Goal: Task Accomplishment & Management: Use online tool/utility

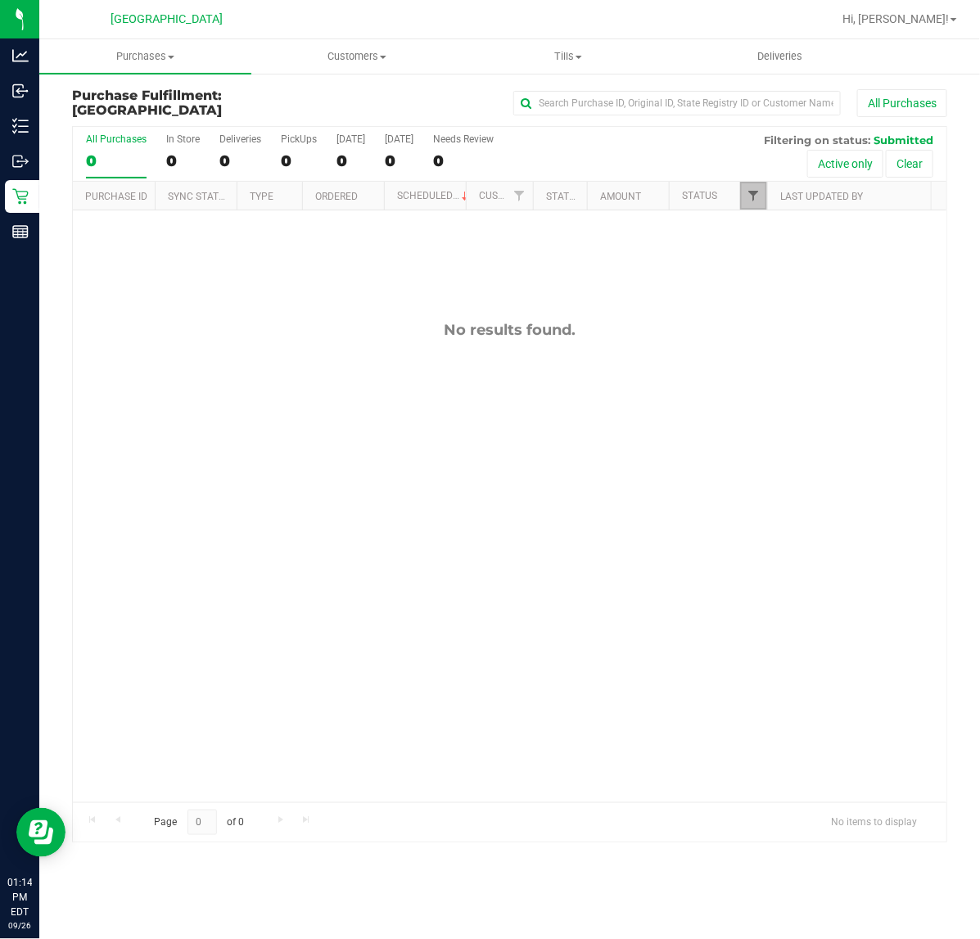
click at [755, 197] on span "Filter" at bounding box center [753, 195] width 13 height 13
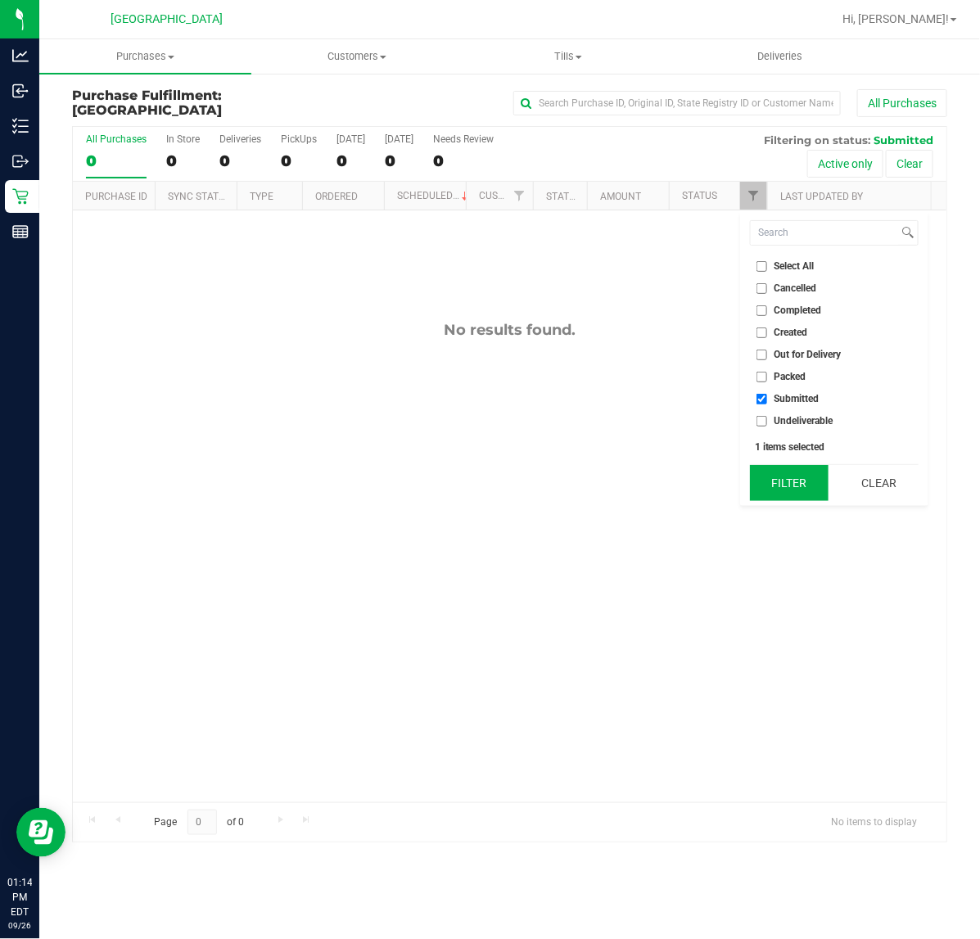
click at [779, 488] on button "Filter" at bounding box center [789, 483] width 79 height 36
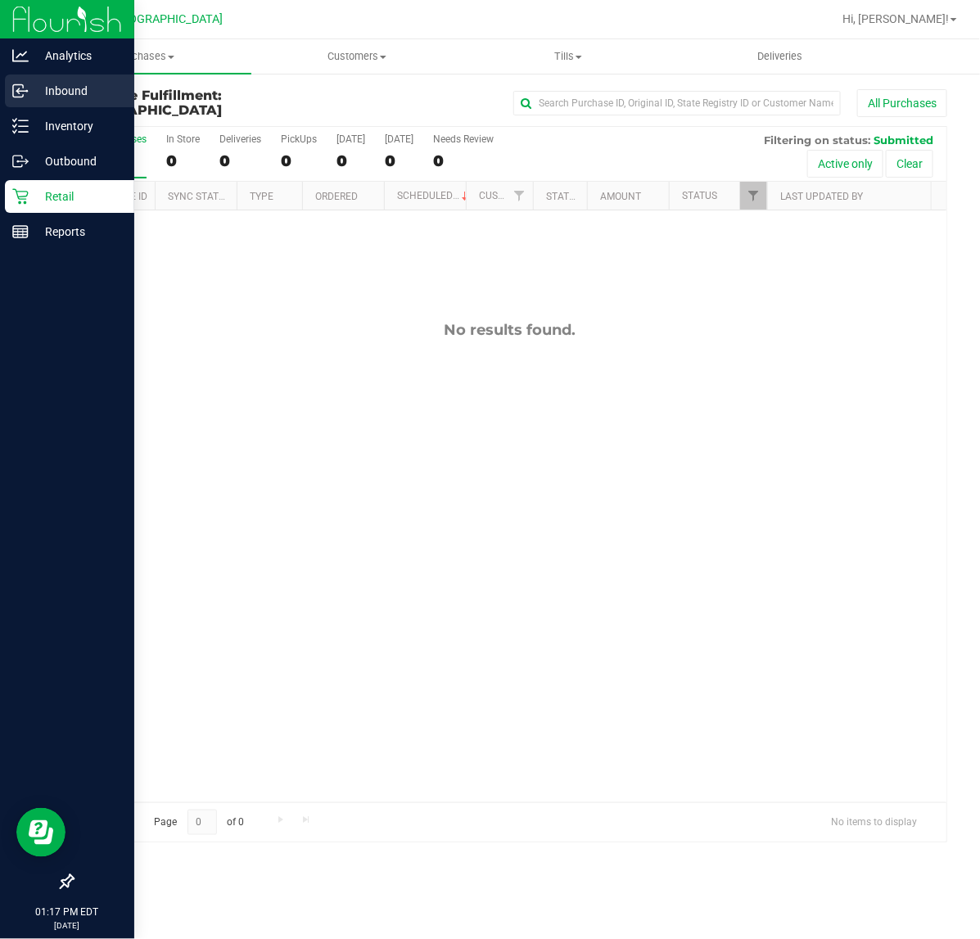
click at [15, 90] on icon at bounding box center [20, 91] width 16 height 16
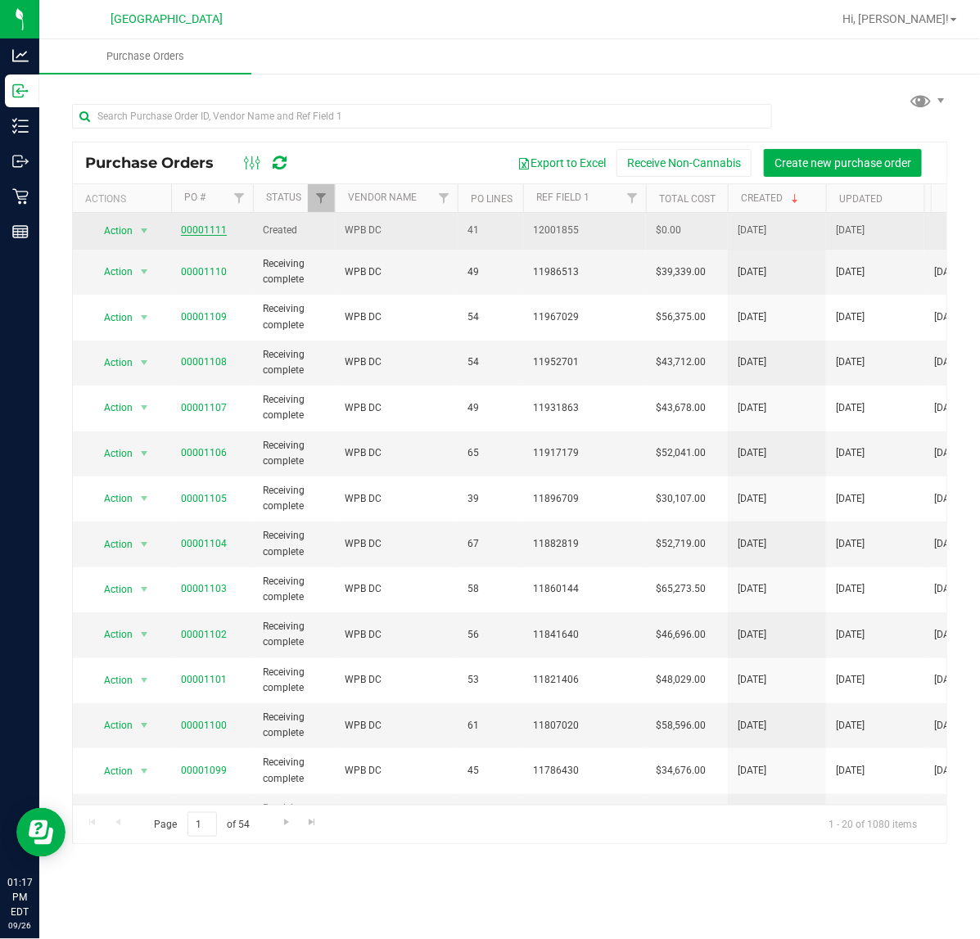
click at [199, 226] on link "00001111" at bounding box center [204, 229] width 46 height 11
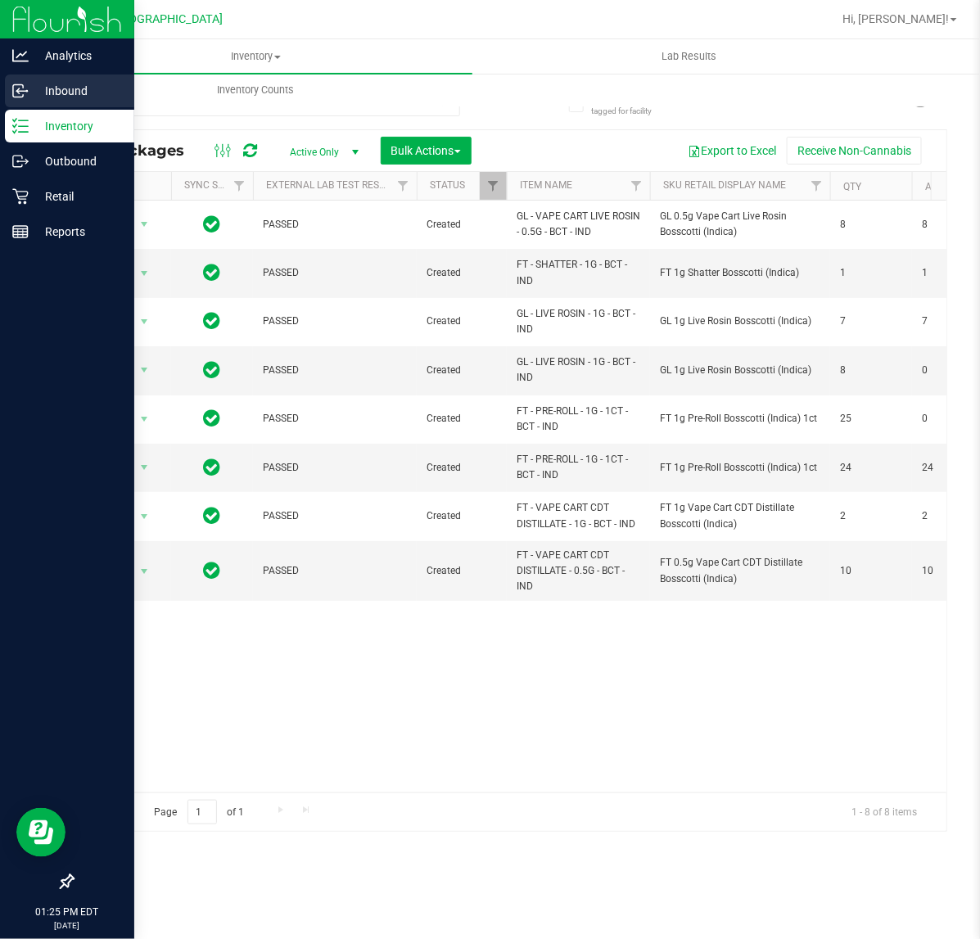
click at [39, 95] on p "Inbound" at bounding box center [78, 91] width 98 height 20
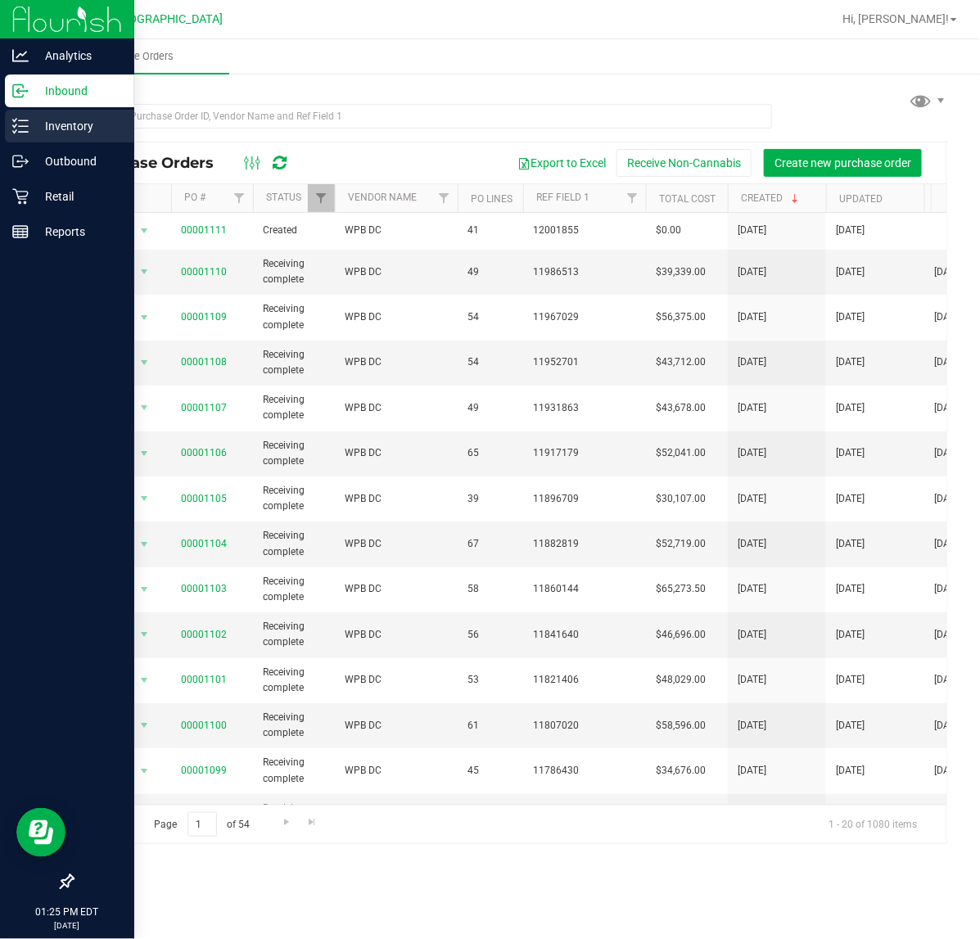
click at [84, 135] on p "Inventory" at bounding box center [78, 126] width 98 height 20
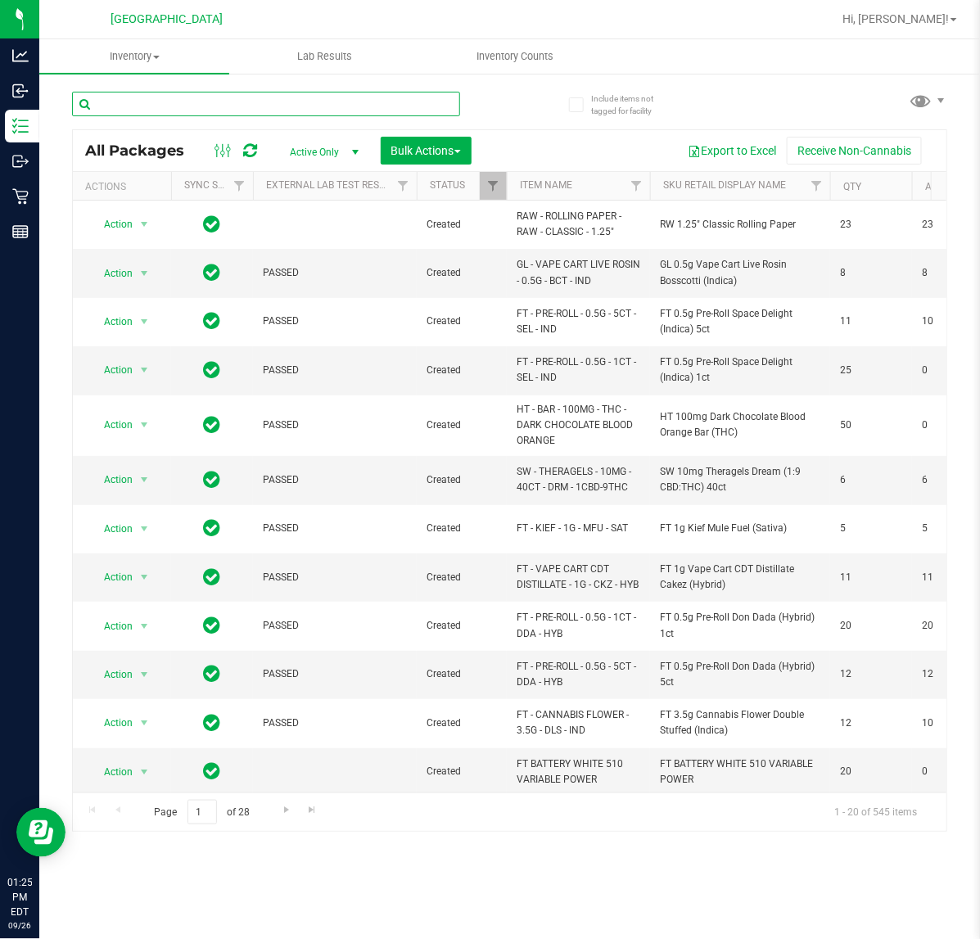
click at [360, 99] on input "text" at bounding box center [266, 104] width 388 height 25
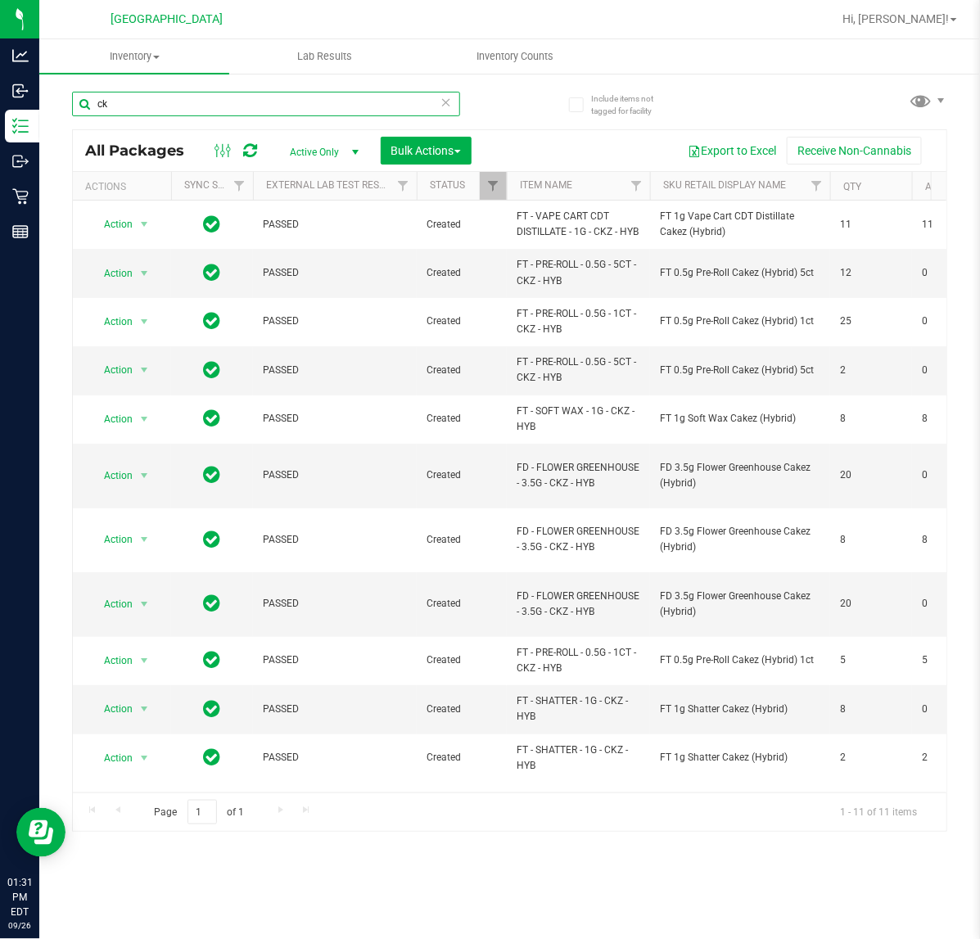
type input "c"
type input "4331020733280843"
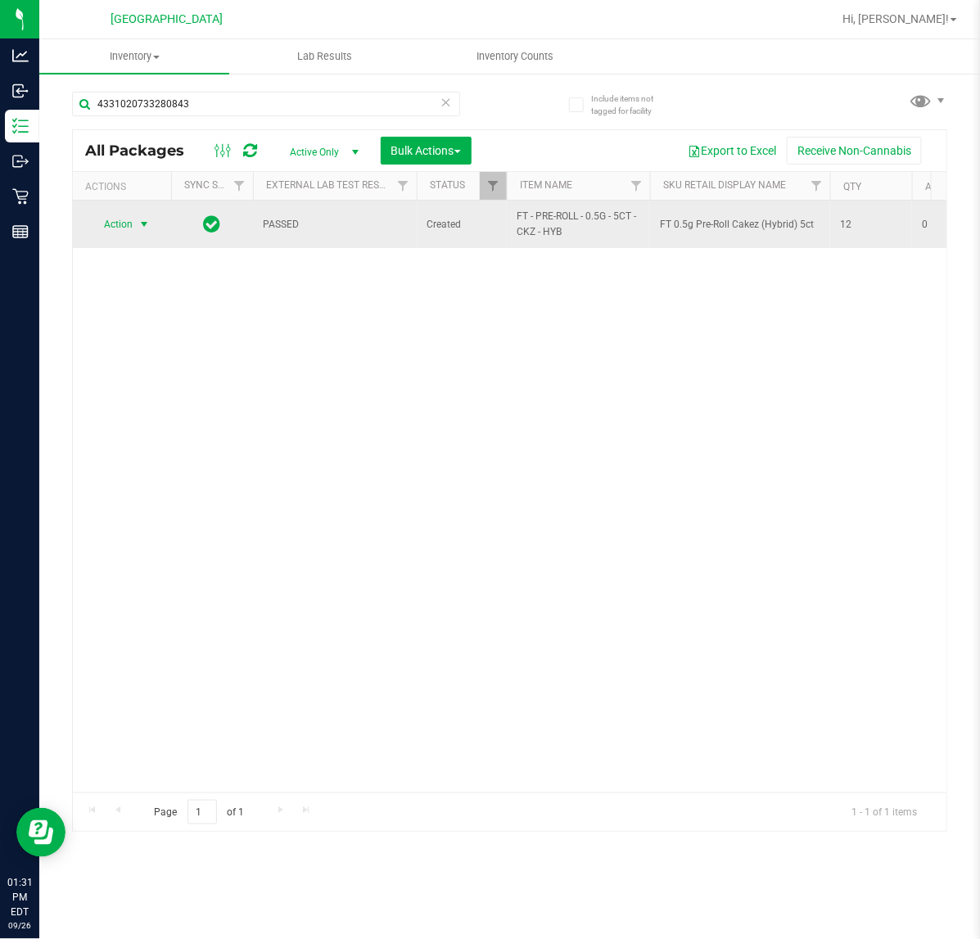
click at [131, 219] on span "Action" at bounding box center [111, 224] width 44 height 23
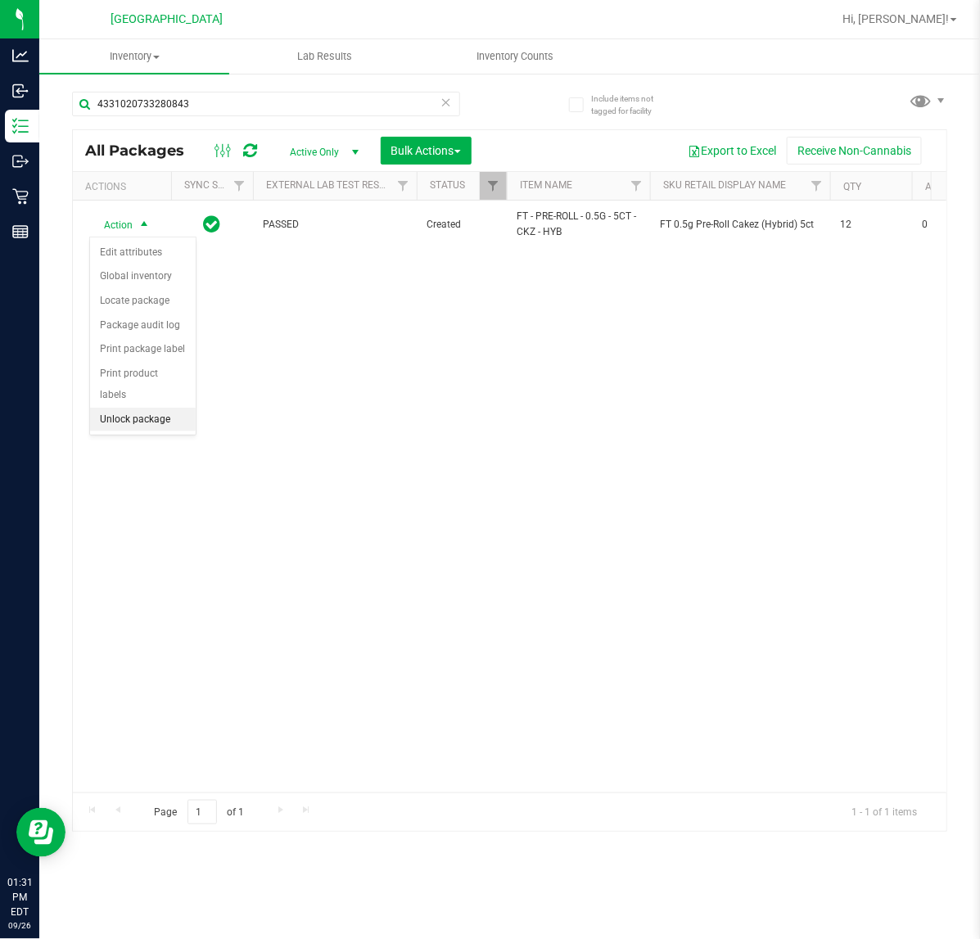
click at [168, 408] on li "Unlock package" at bounding box center [143, 420] width 106 height 25
